Goal: Task Accomplishment & Management: Use online tool/utility

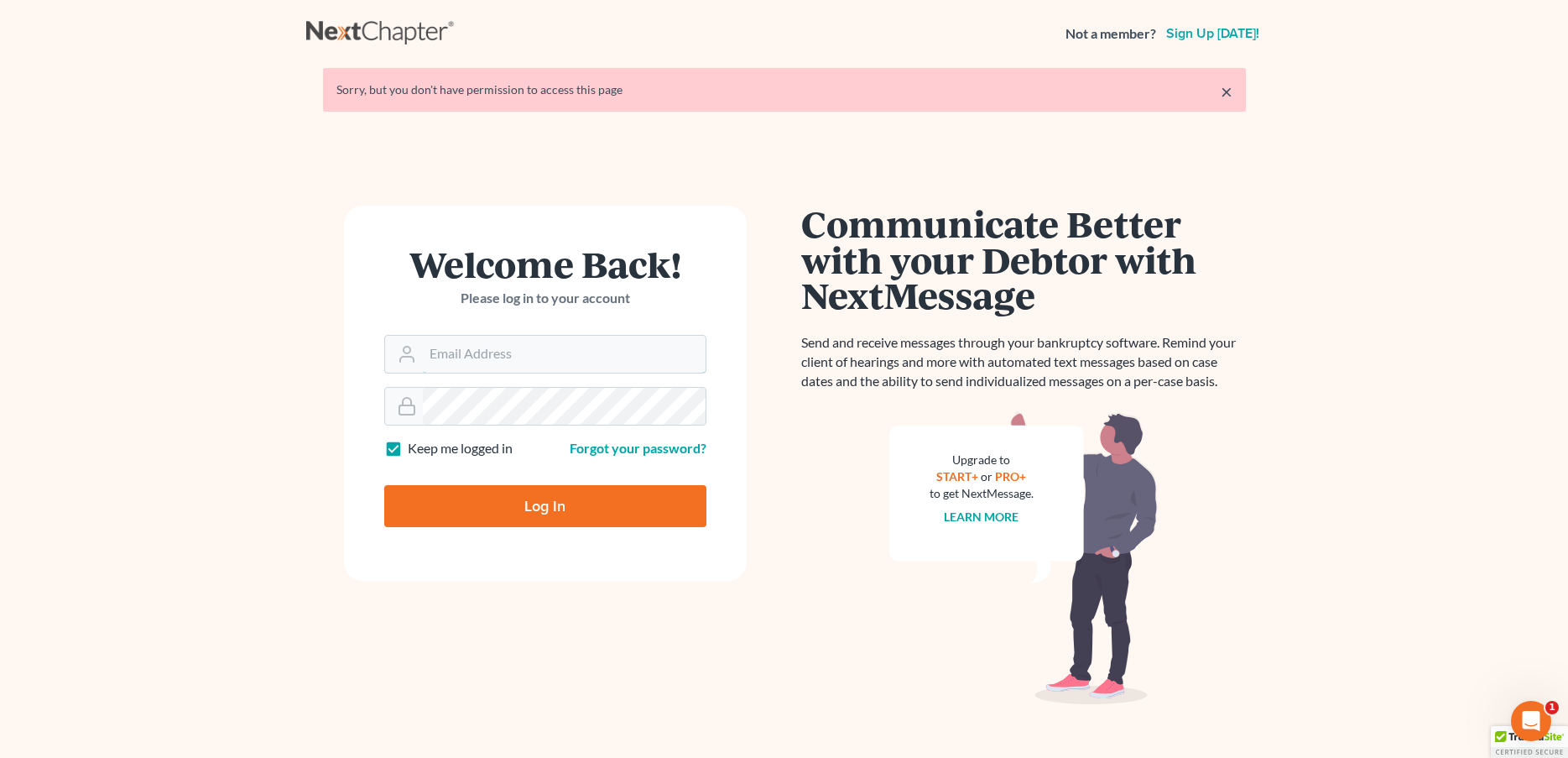
type input "[PERSON_NAME][EMAIL_ADDRESS][PERSON_NAME][PERSON_NAME][DOMAIN_NAME]"
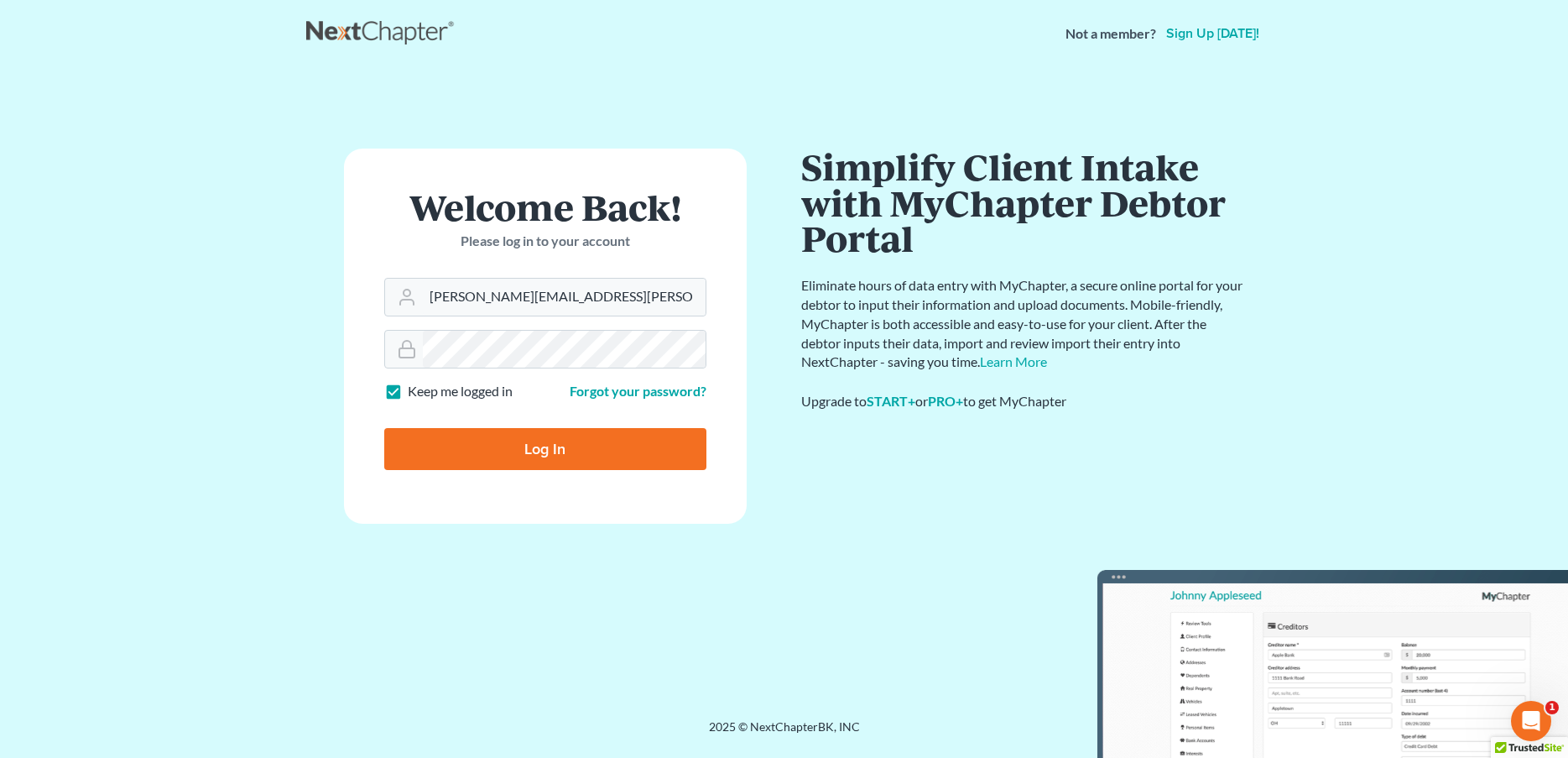
click at [515, 446] on input "Log In" at bounding box center [545, 448] width 322 height 42
type input "Thinking..."
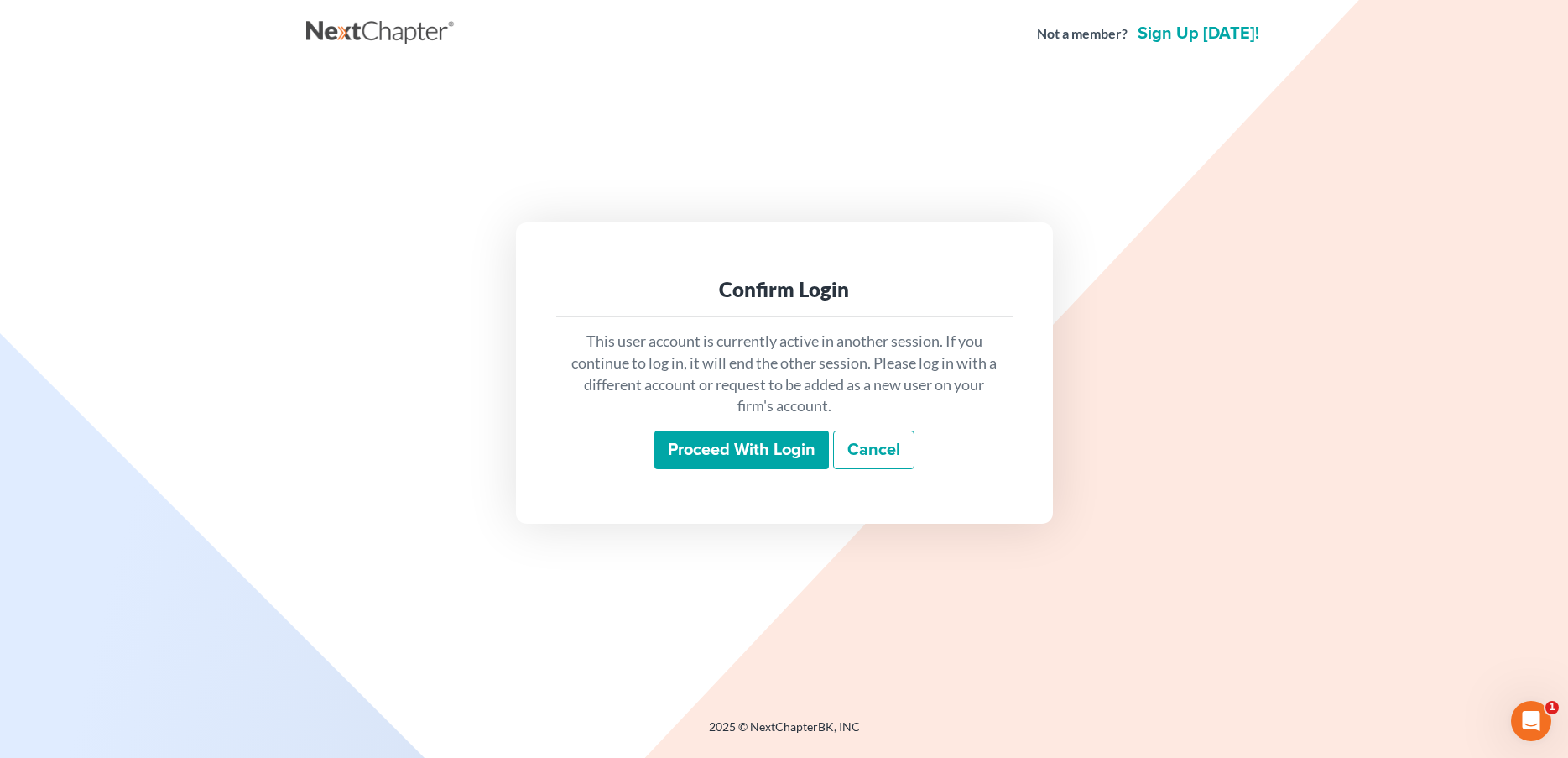
click at [730, 446] on input "Proceed with login" at bounding box center [741, 450] width 174 height 39
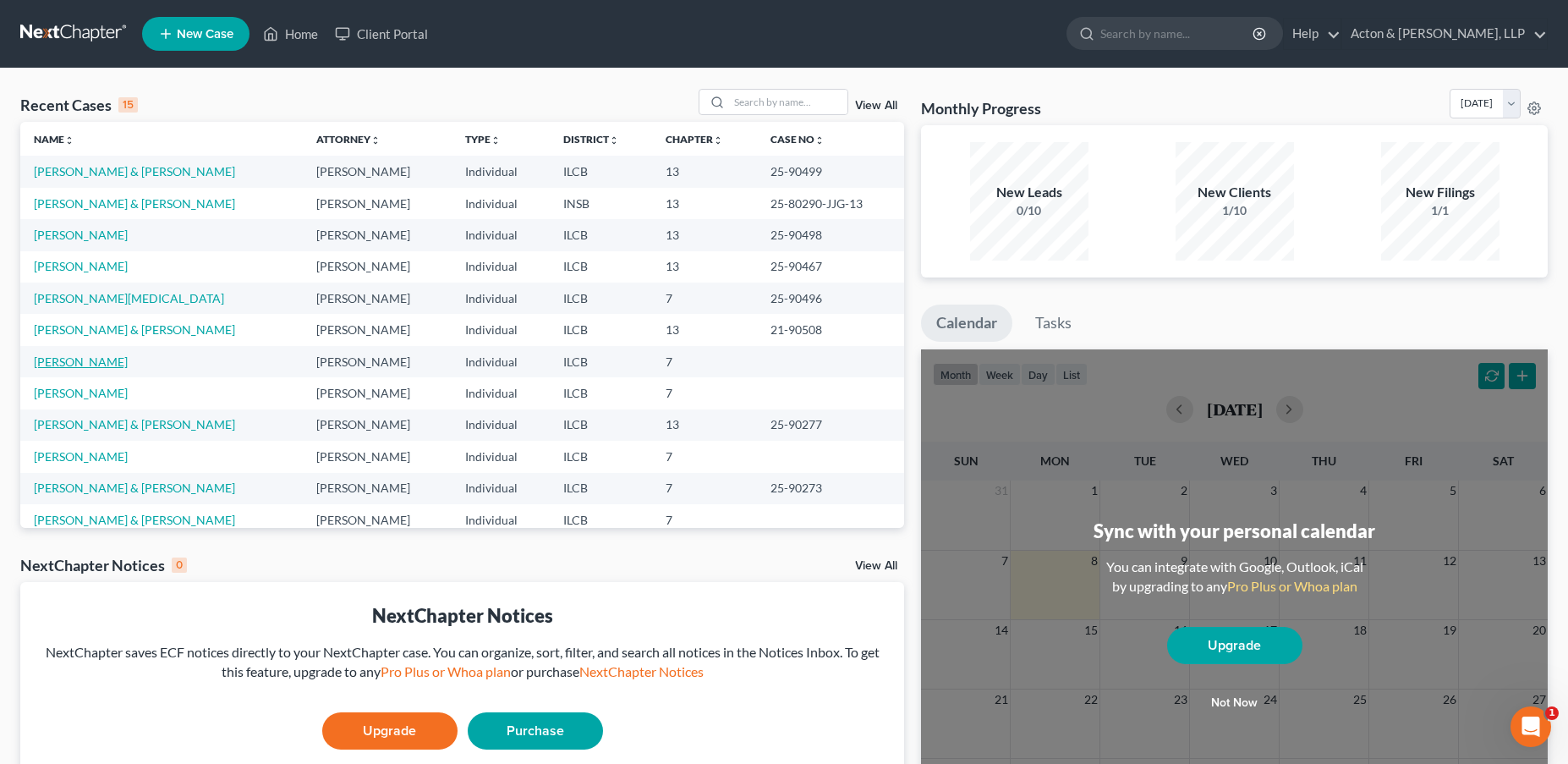
click at [93, 361] on link "[PERSON_NAME]" at bounding box center [81, 361] width 94 height 15
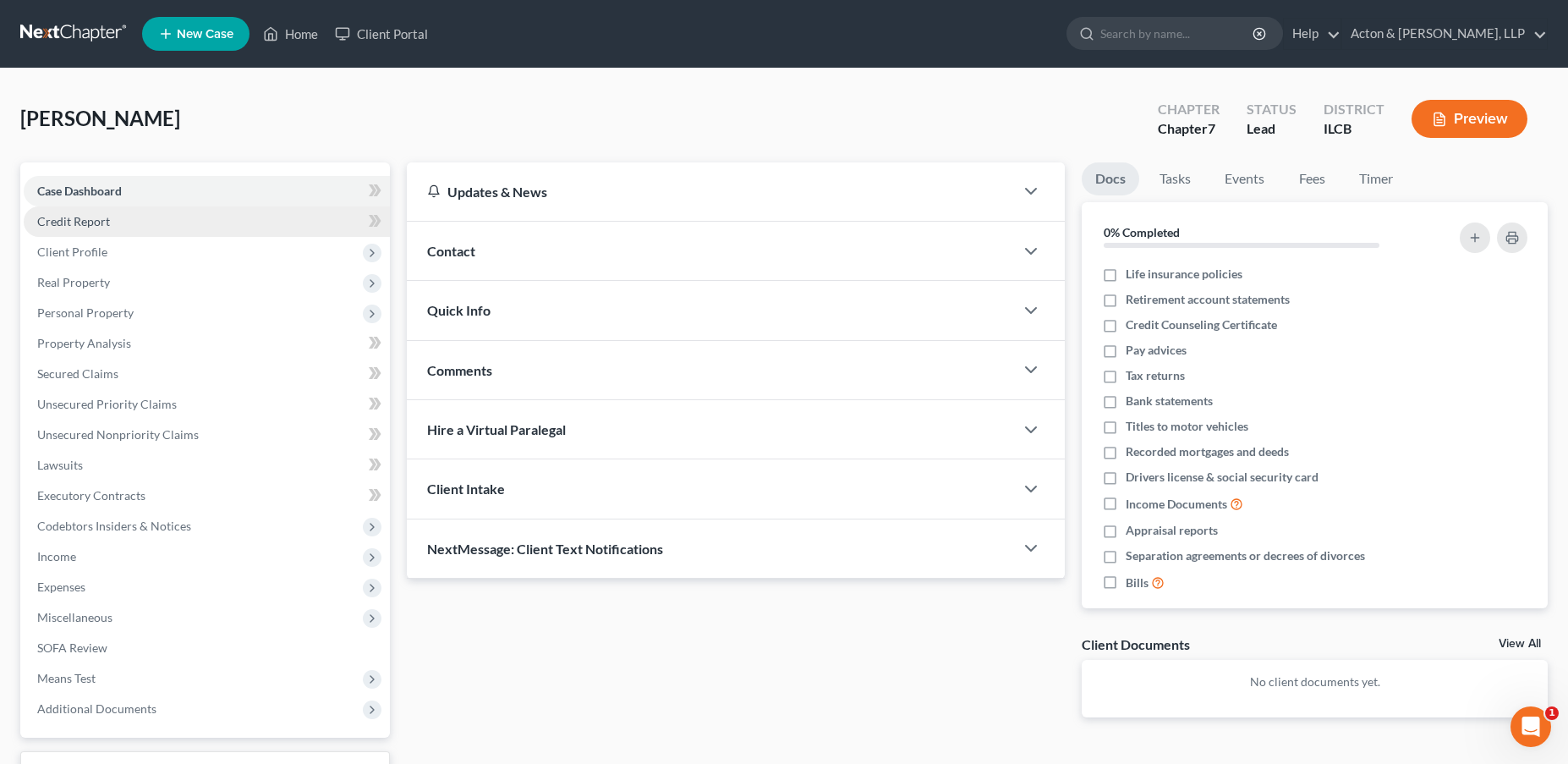
click at [137, 225] on link "Credit Report" at bounding box center [206, 221] width 366 height 30
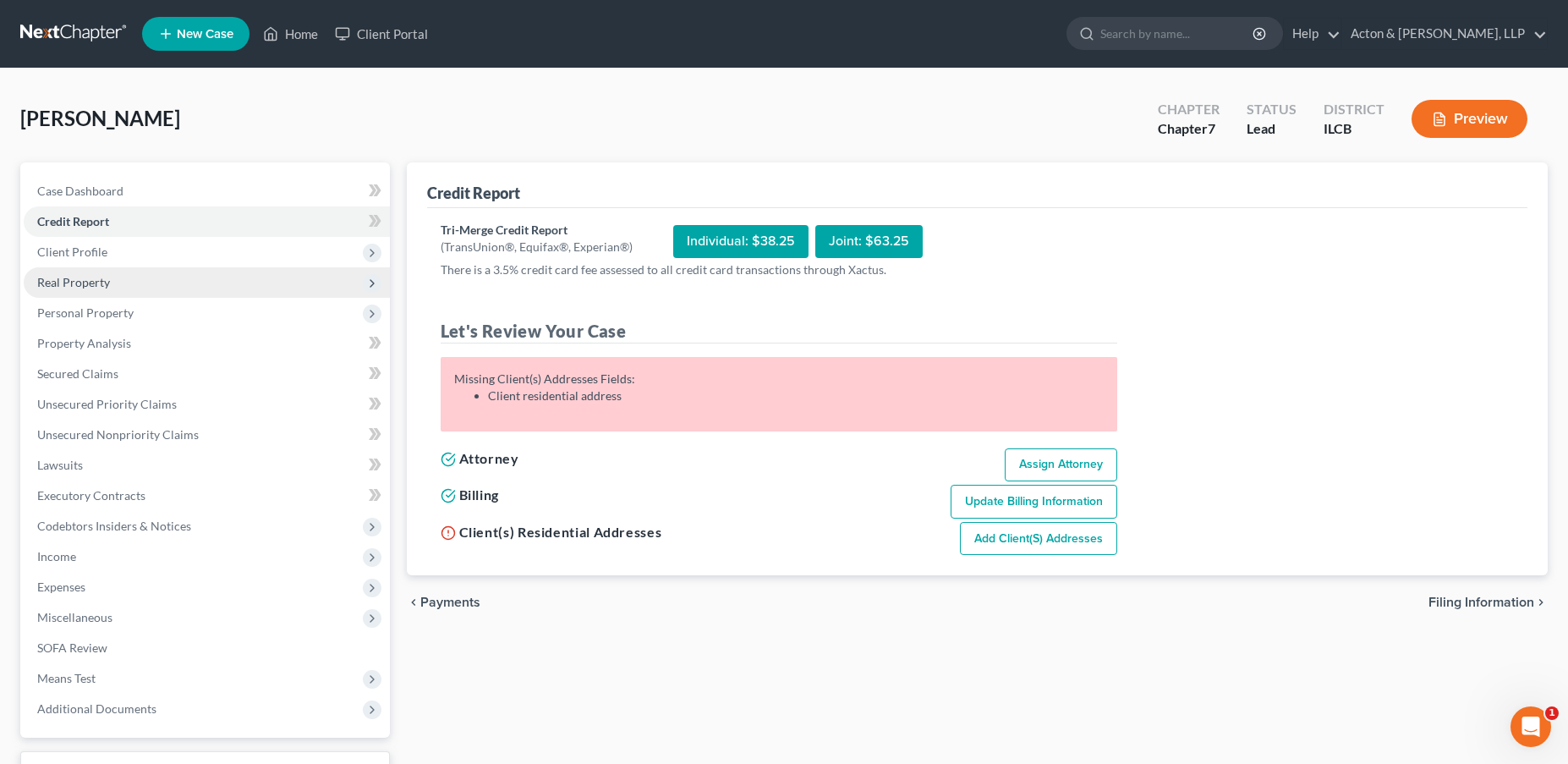
click at [124, 276] on span "Real Property" at bounding box center [206, 282] width 366 height 30
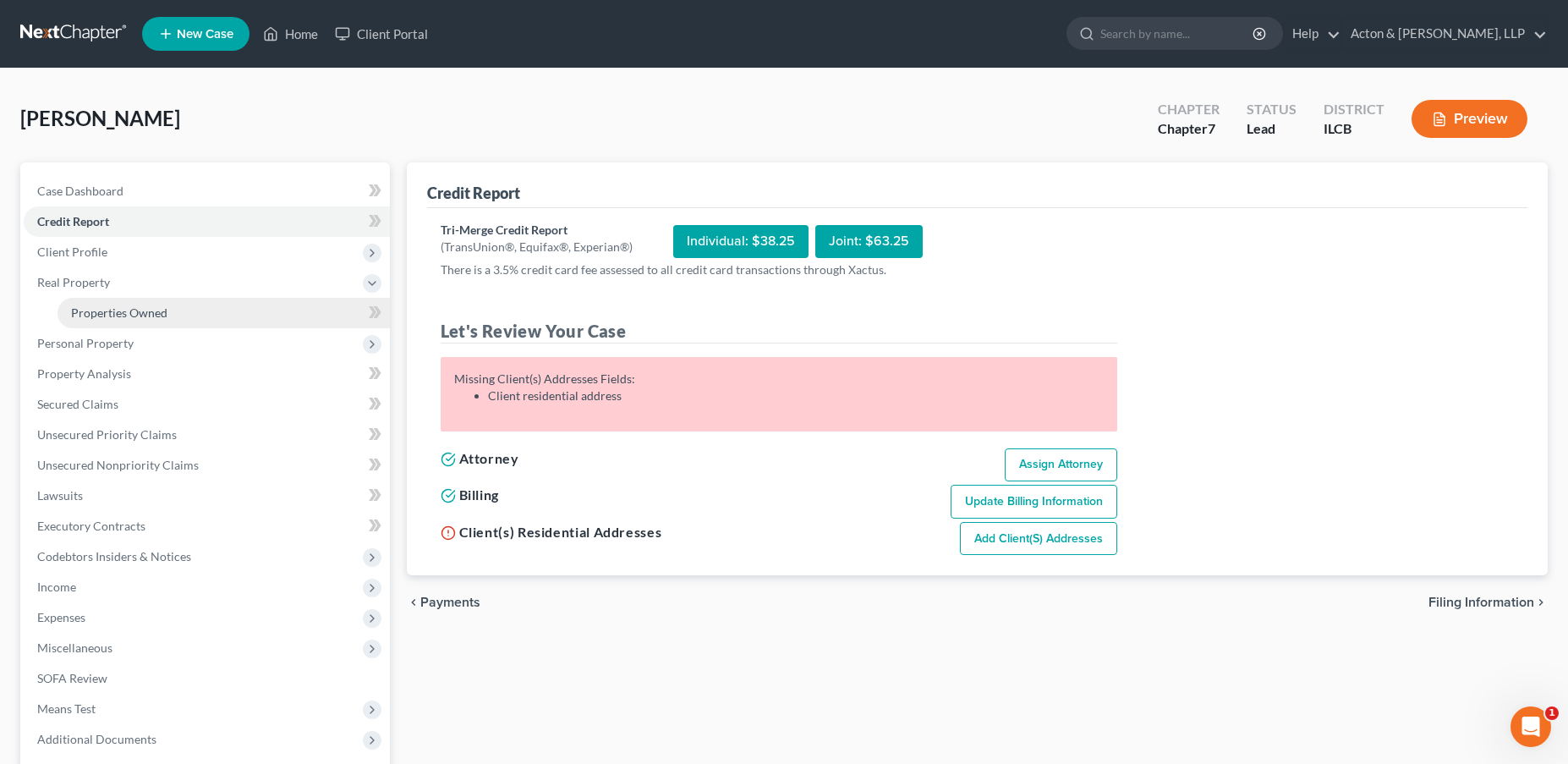
click at [141, 311] on span "Properties Owned" at bounding box center [119, 312] width 97 height 15
